Goal: Task Accomplishment & Management: Complete application form

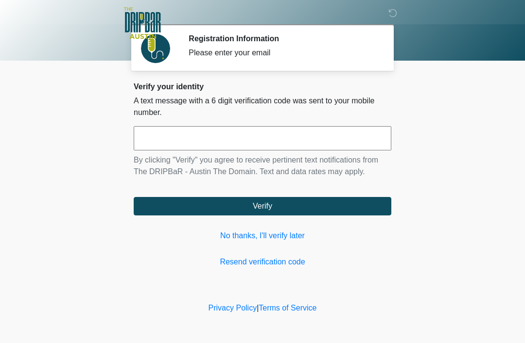
click at [271, 235] on link "No thanks, I'll verify later" at bounding box center [262, 236] width 257 height 12
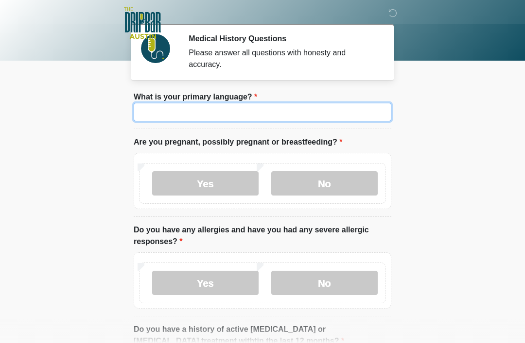
click at [290, 110] on input "What is your primary language?" at bounding box center [262, 112] width 257 height 18
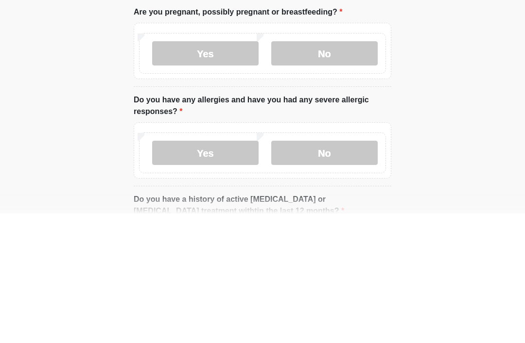
type input "*******"
click at [324, 171] on label "No" at bounding box center [324, 183] width 106 height 24
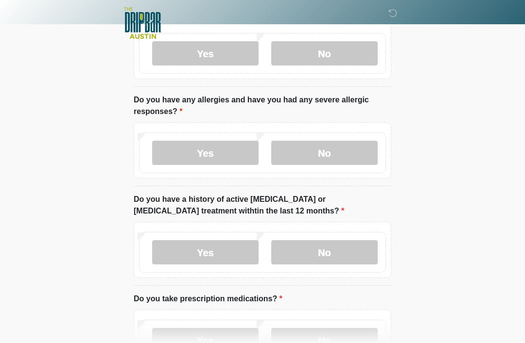
click at [319, 153] on label "No" at bounding box center [324, 153] width 106 height 24
click at [327, 258] on label "No" at bounding box center [324, 252] width 106 height 24
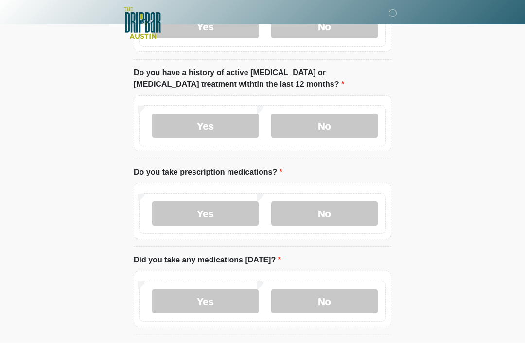
scroll to position [266, 0]
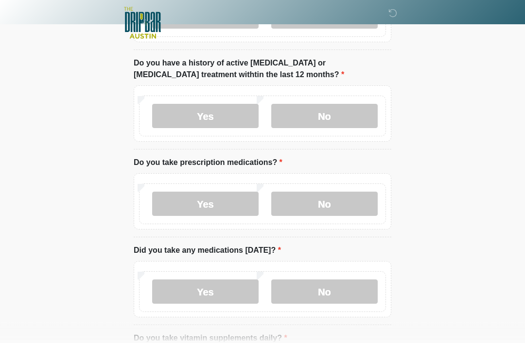
click at [333, 211] on label "No" at bounding box center [324, 204] width 106 height 24
click at [341, 291] on label "No" at bounding box center [324, 292] width 106 height 24
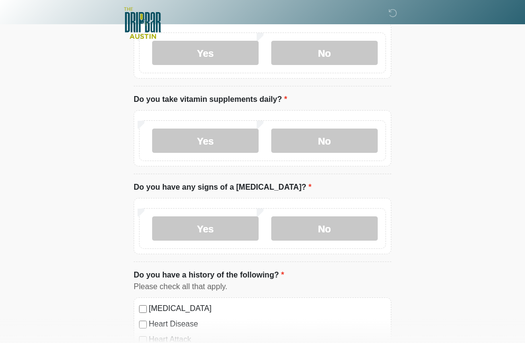
scroll to position [519, 0]
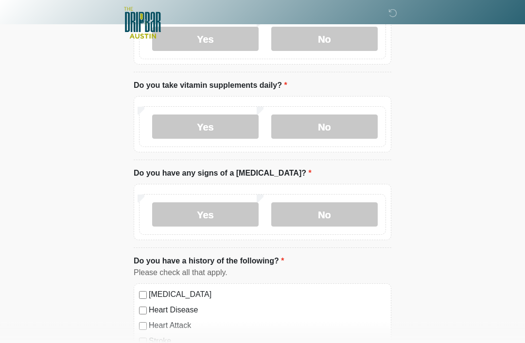
click at [326, 123] on label "No" at bounding box center [324, 127] width 106 height 24
click at [332, 207] on label "No" at bounding box center [324, 215] width 106 height 24
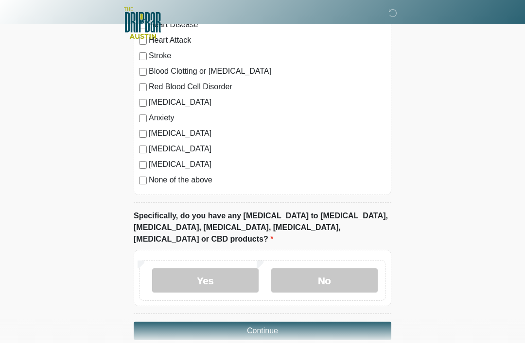
scroll to position [810, 0]
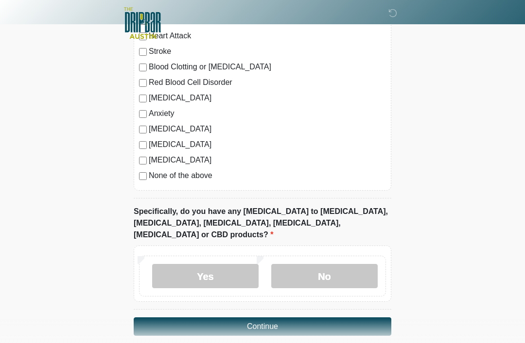
click at [147, 171] on div "None of the above" at bounding box center [262, 176] width 247 height 12
click at [323, 264] on label "No" at bounding box center [324, 276] width 106 height 24
click at [308, 318] on button "Continue" at bounding box center [262, 327] width 257 height 18
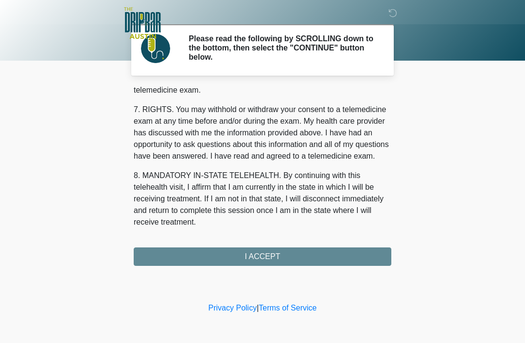
scroll to position [426, 0]
click at [284, 250] on button "I ACCEPT" at bounding box center [262, 257] width 257 height 18
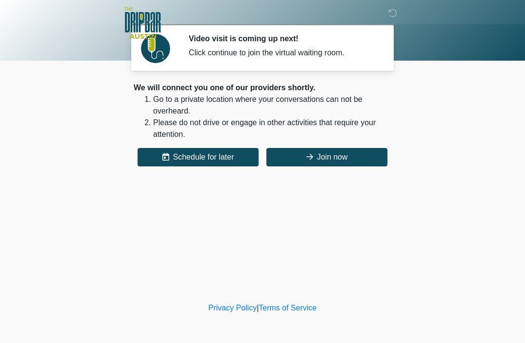
click at [341, 156] on button "Join now" at bounding box center [326, 157] width 121 height 18
